Goal: Communication & Community: Answer question/provide support

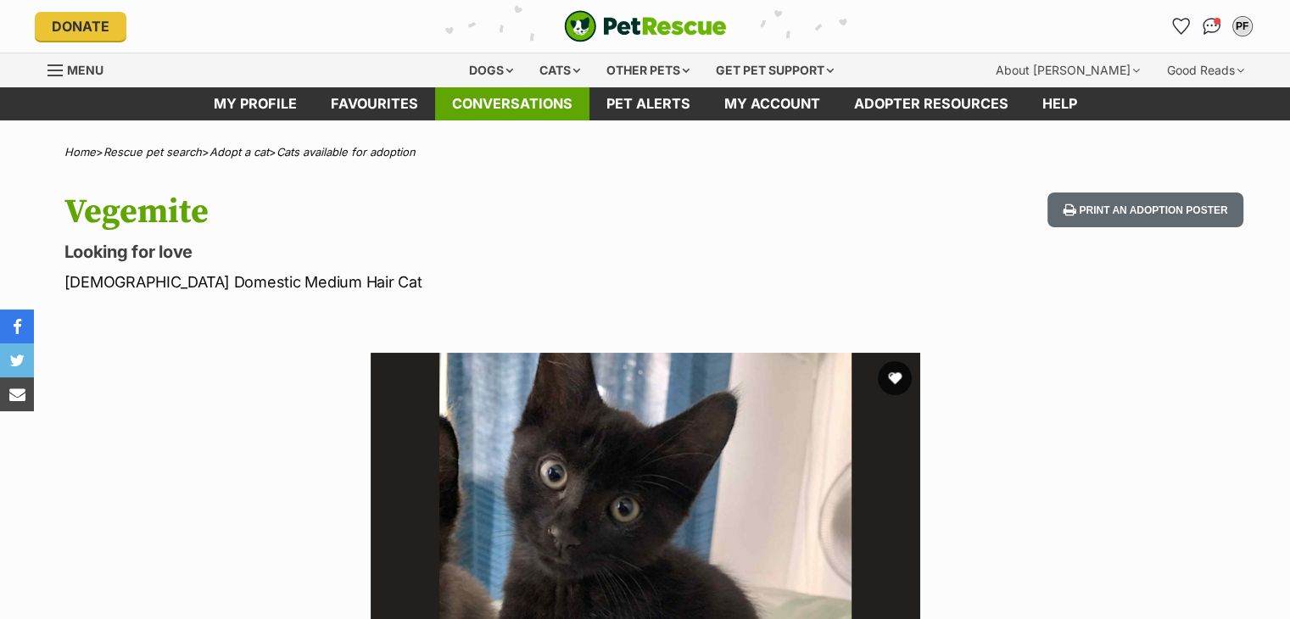
click at [501, 104] on link "Conversations" at bounding box center [512, 103] width 154 height 33
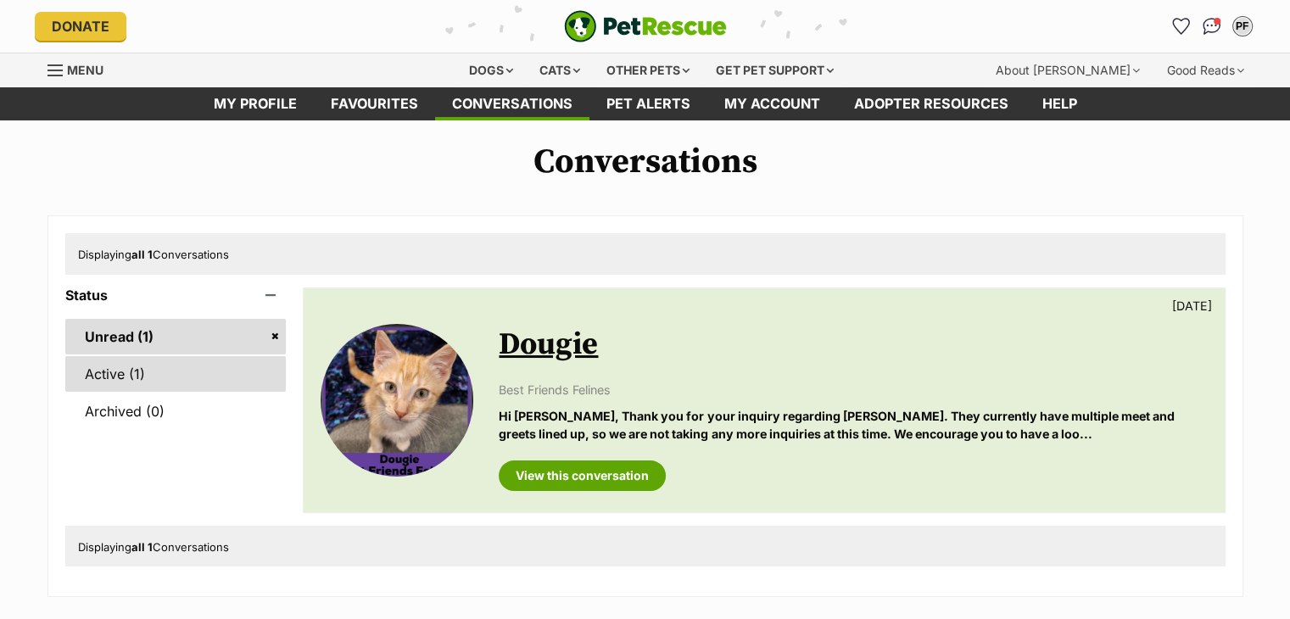
click at [145, 364] on link "Active (1)" at bounding box center [175, 374] width 221 height 36
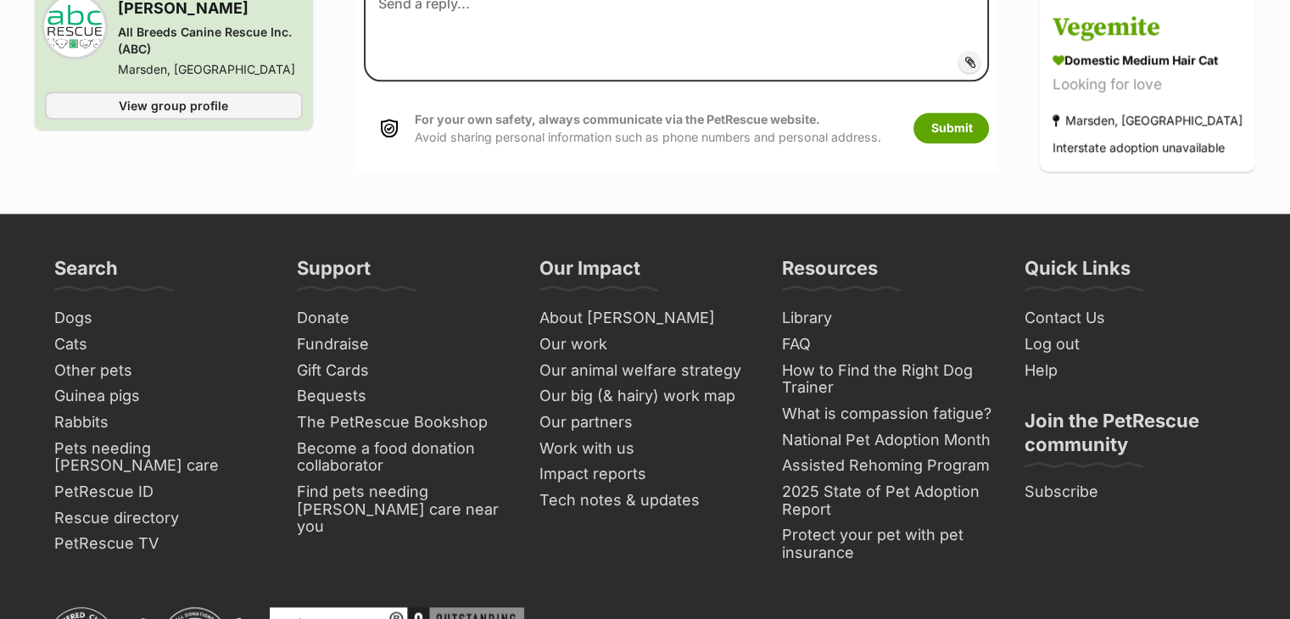
scroll to position [1782, 0]
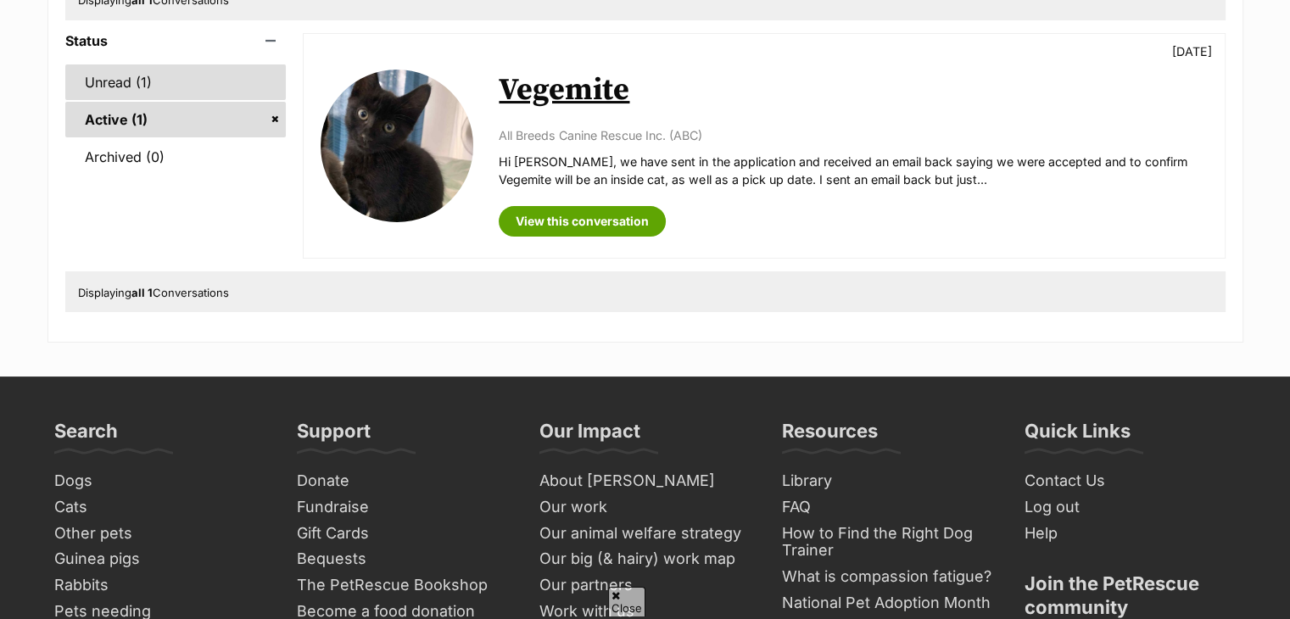
click at [125, 79] on link "Unread (1)" at bounding box center [175, 82] width 221 height 36
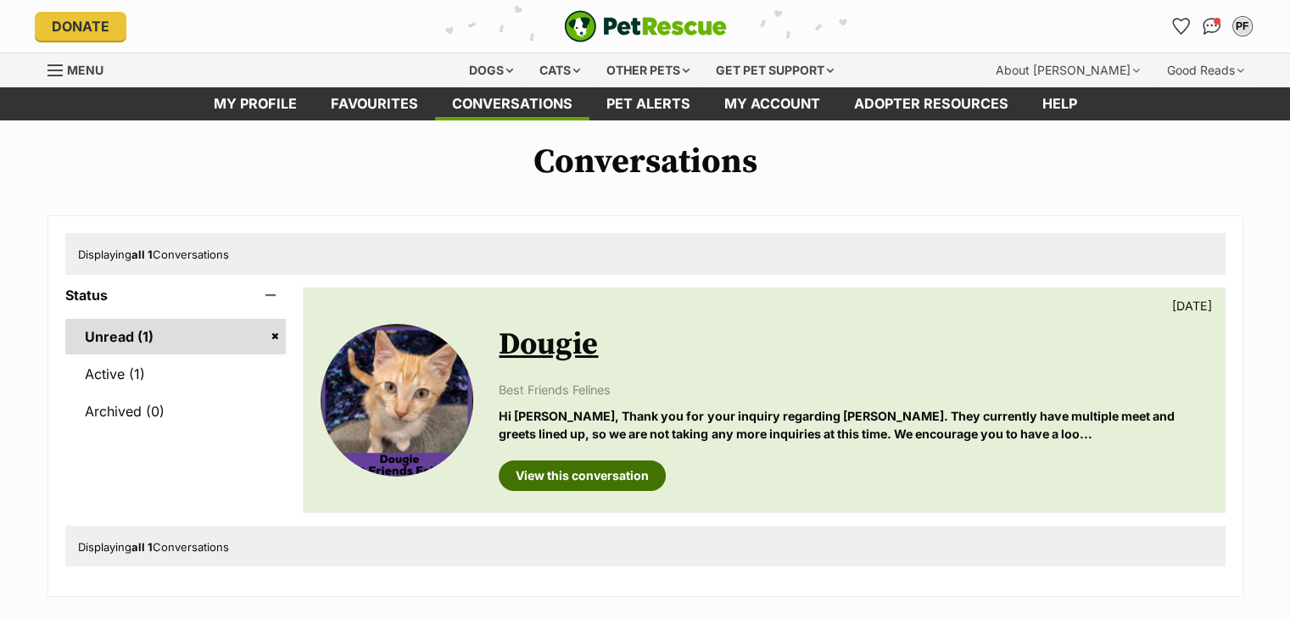
click at [600, 470] on link "View this conversation" at bounding box center [582, 476] width 167 height 31
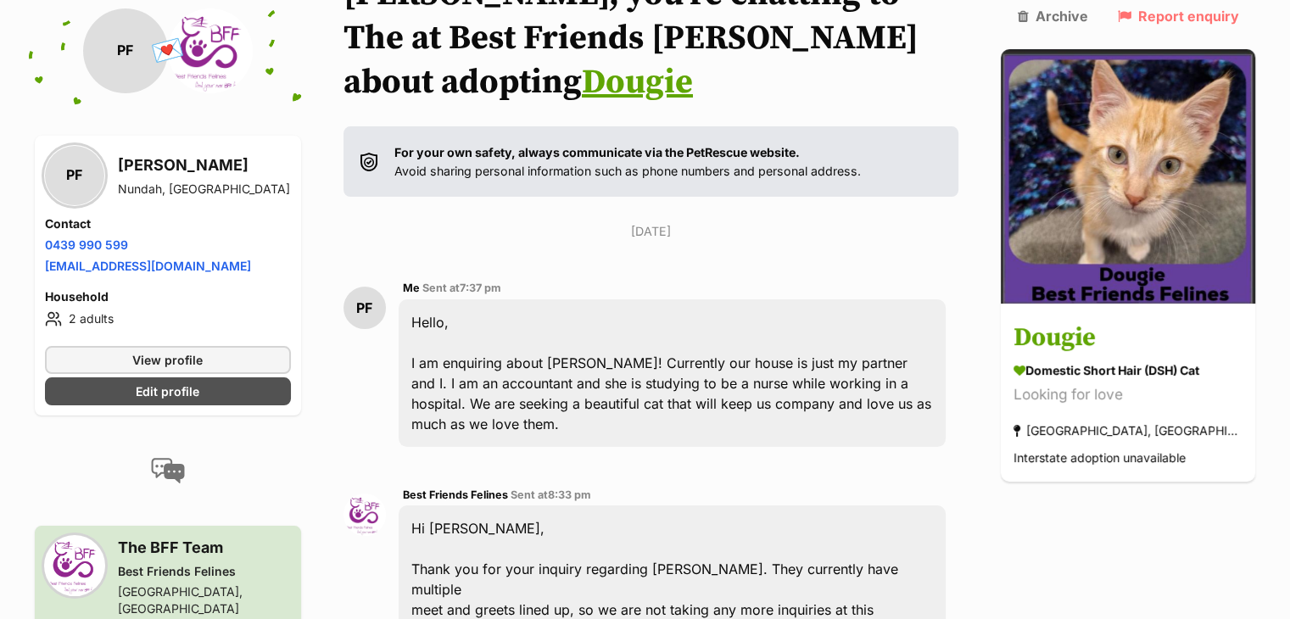
scroll to position [509, 0]
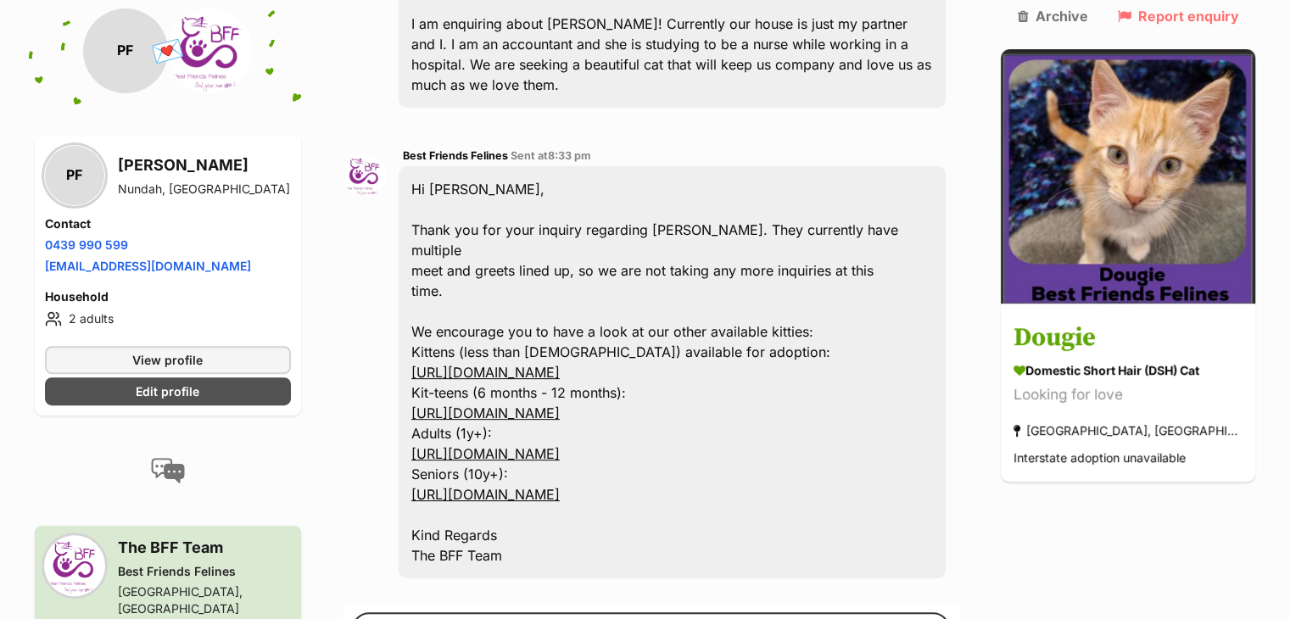
click at [499, 364] on link "[URL][DOMAIN_NAME]" at bounding box center [485, 372] width 148 height 17
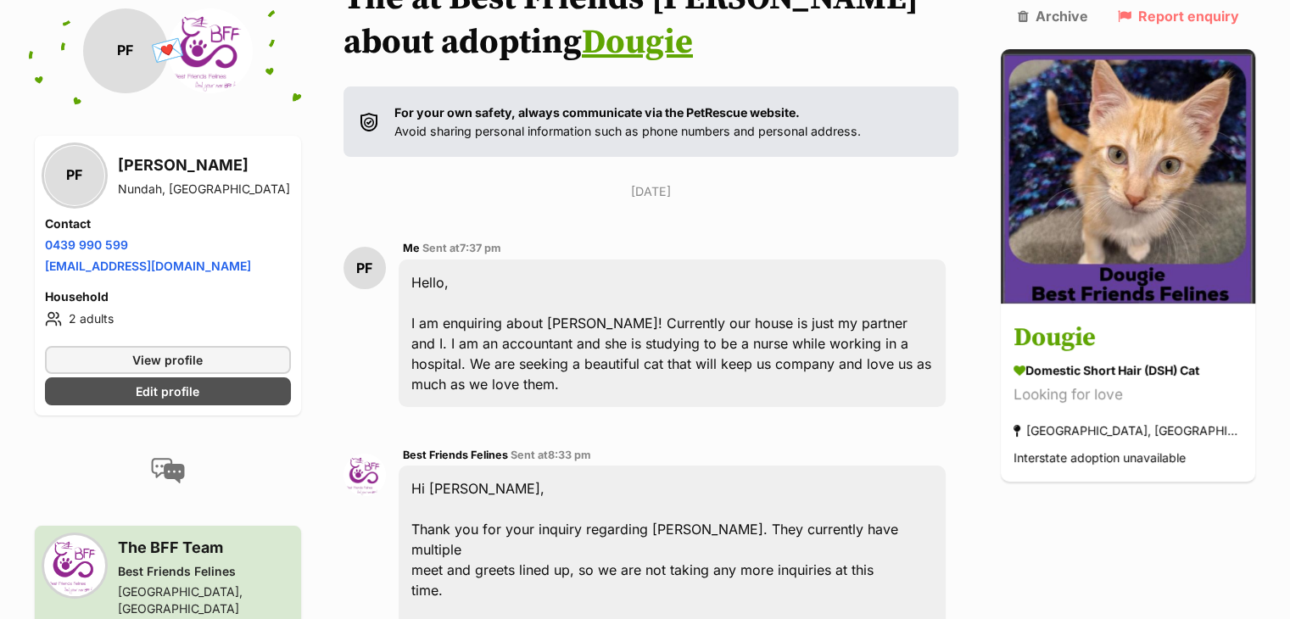
scroll to position [85, 0]
